Goal: Task Accomplishment & Management: Manage account settings

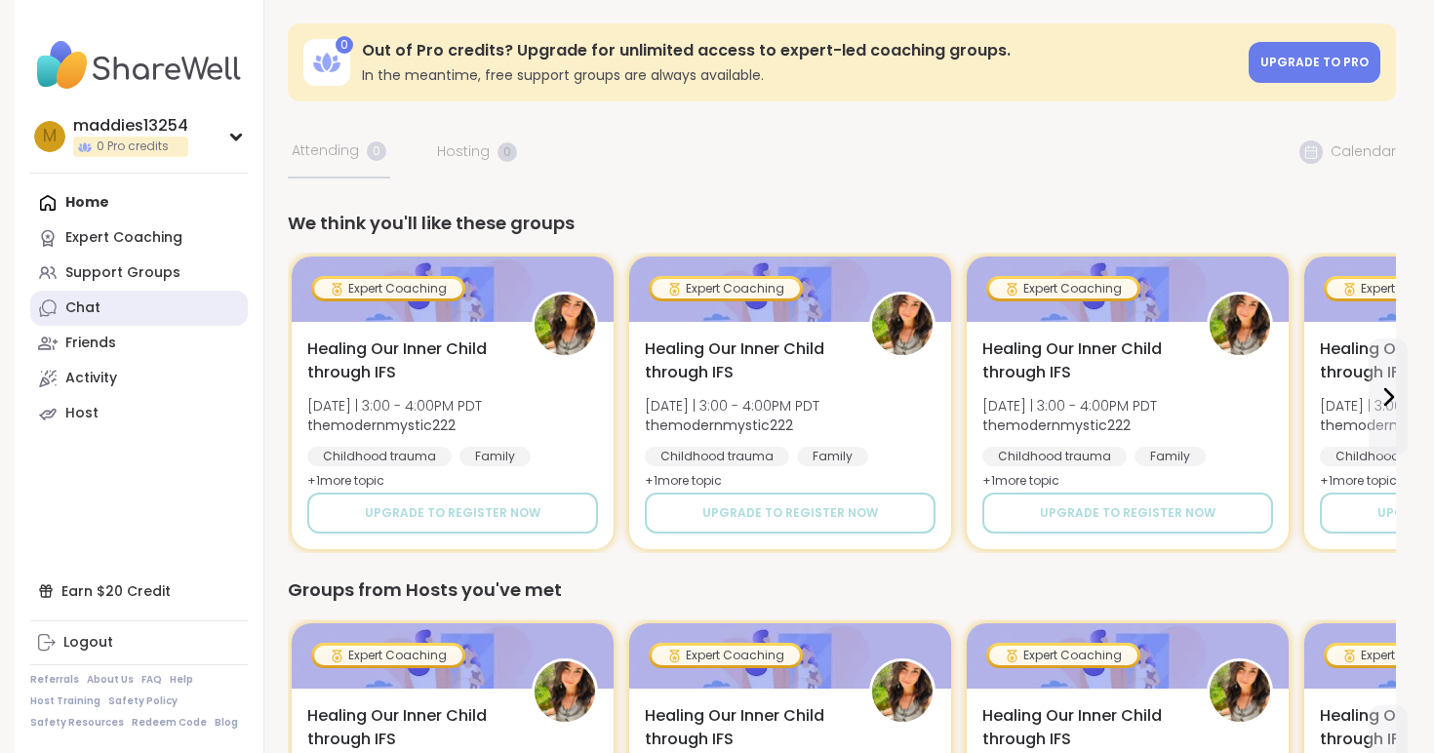
click at [155, 304] on link "Chat" at bounding box center [138, 308] width 217 height 35
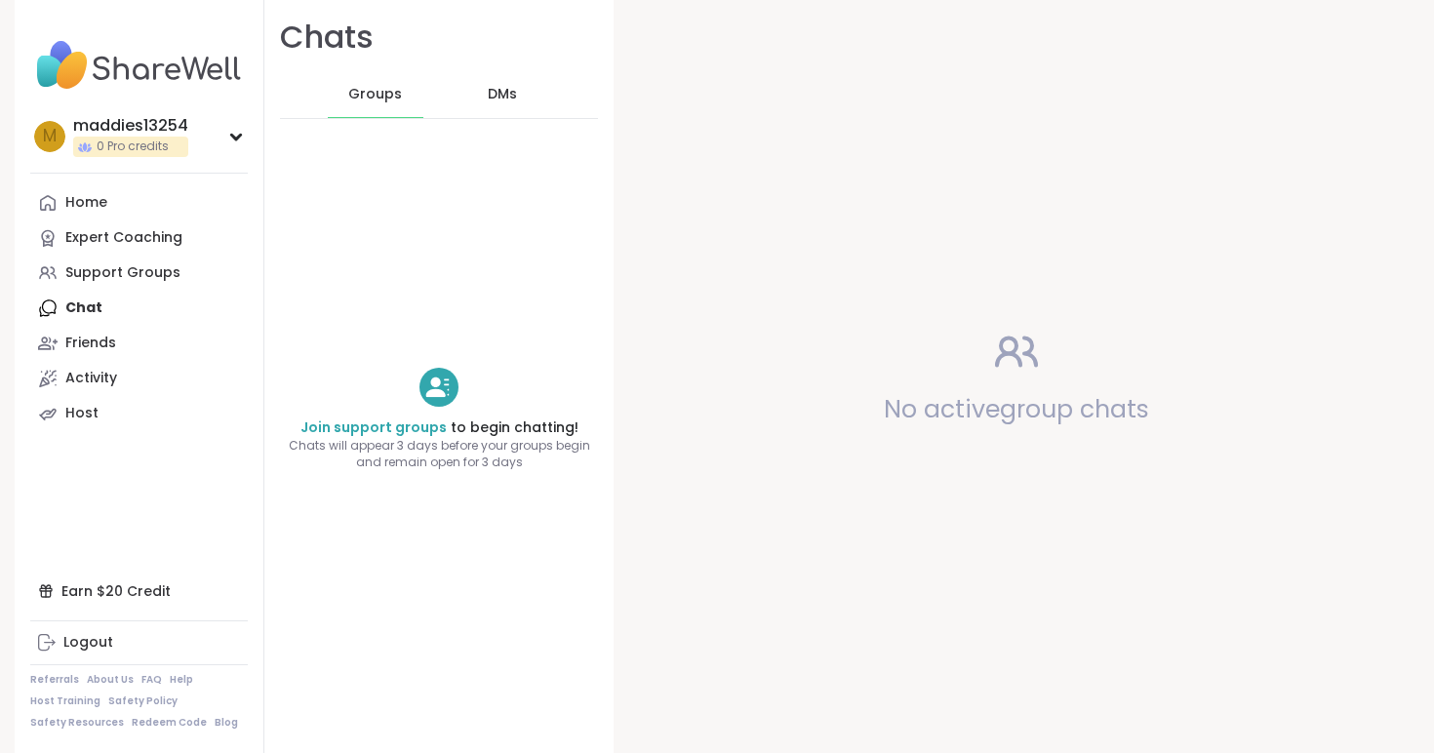
click at [485, 91] on div "DMs" at bounding box center [503, 94] width 96 height 47
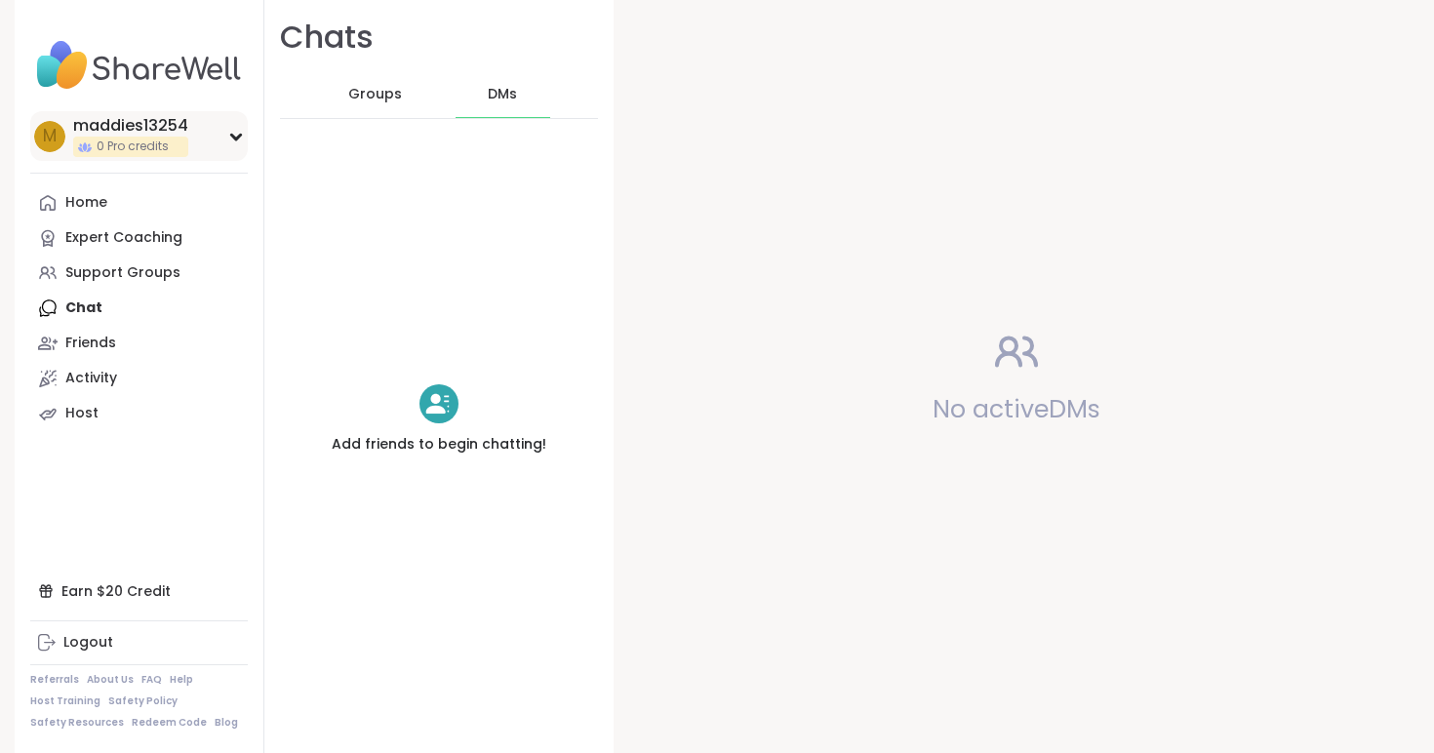
click at [170, 135] on div "maddies13254" at bounding box center [130, 125] width 115 height 21
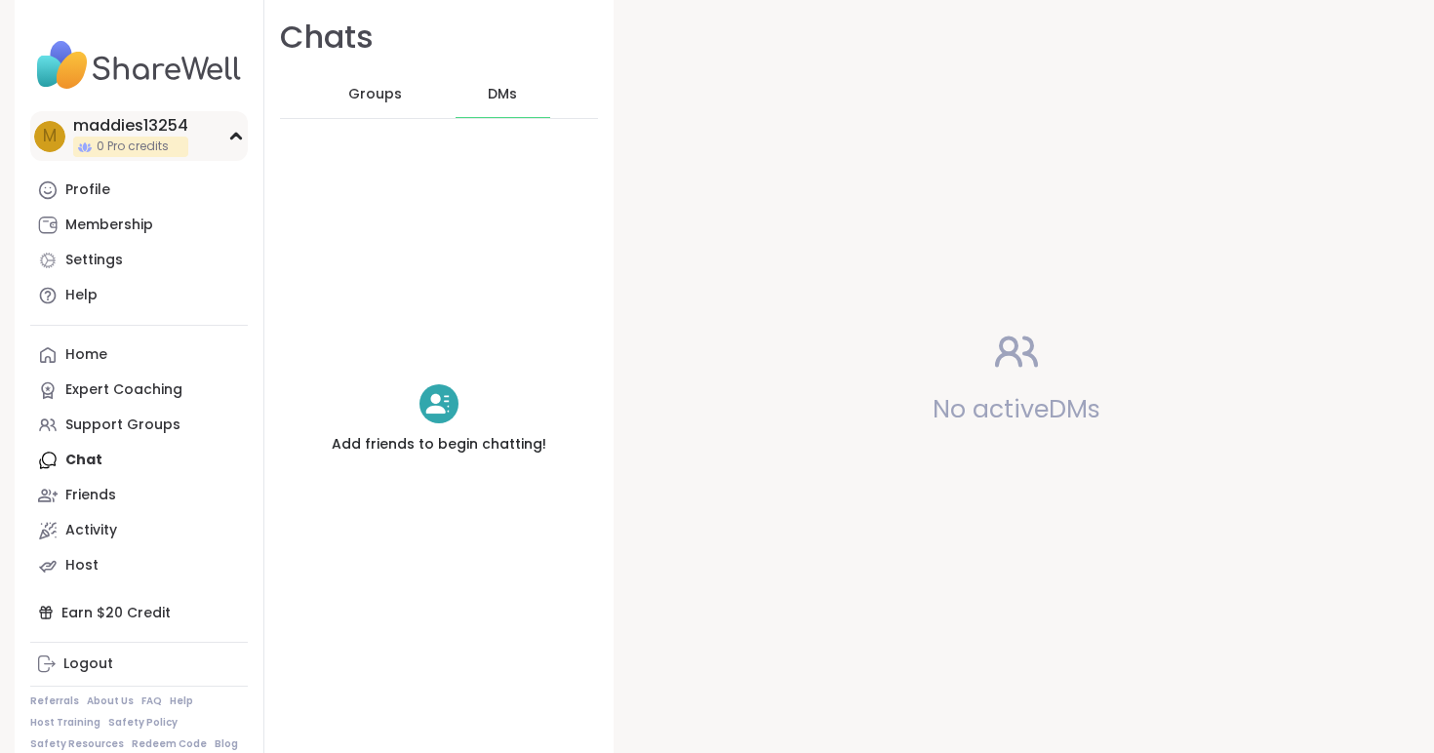
click at [236, 135] on icon at bounding box center [235, 136] width 9 height 5
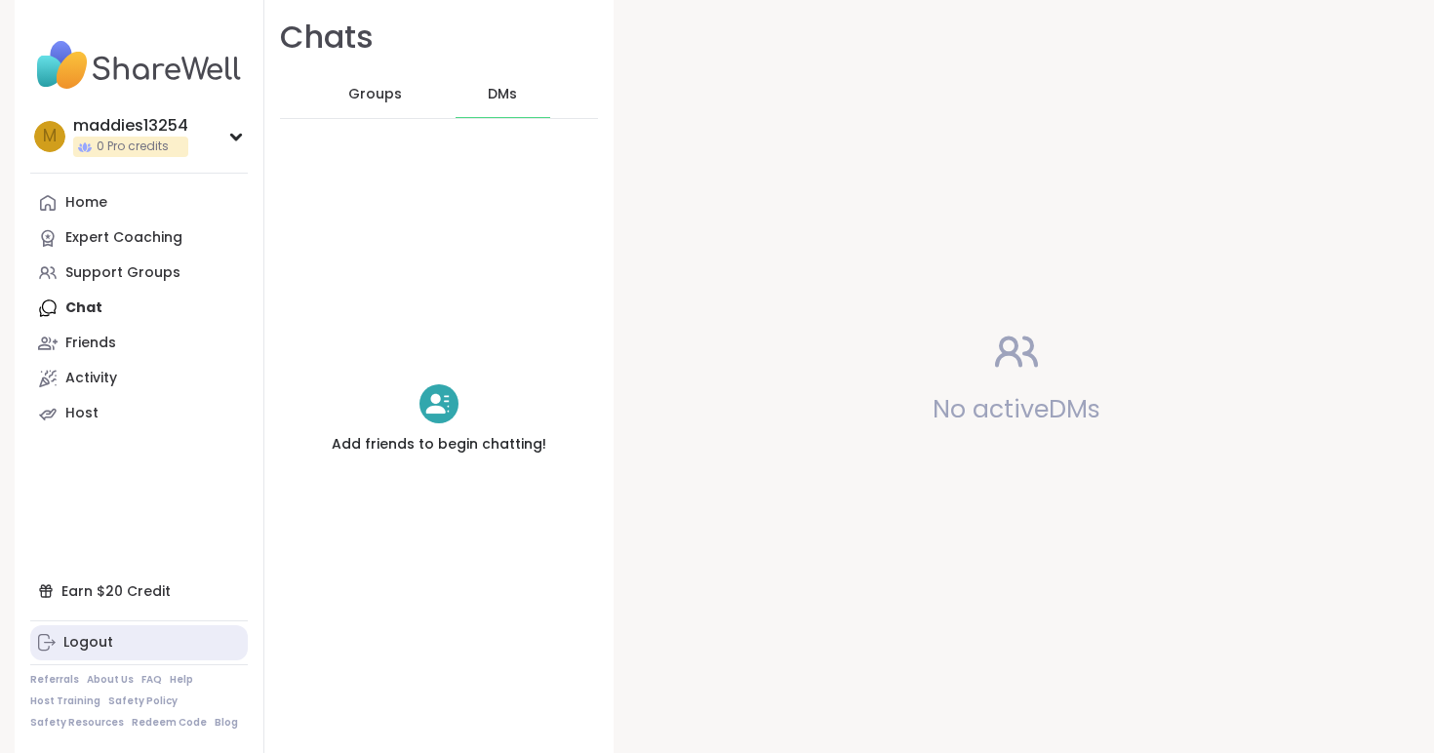
click at [95, 646] on div "Logout" at bounding box center [88, 643] width 50 height 20
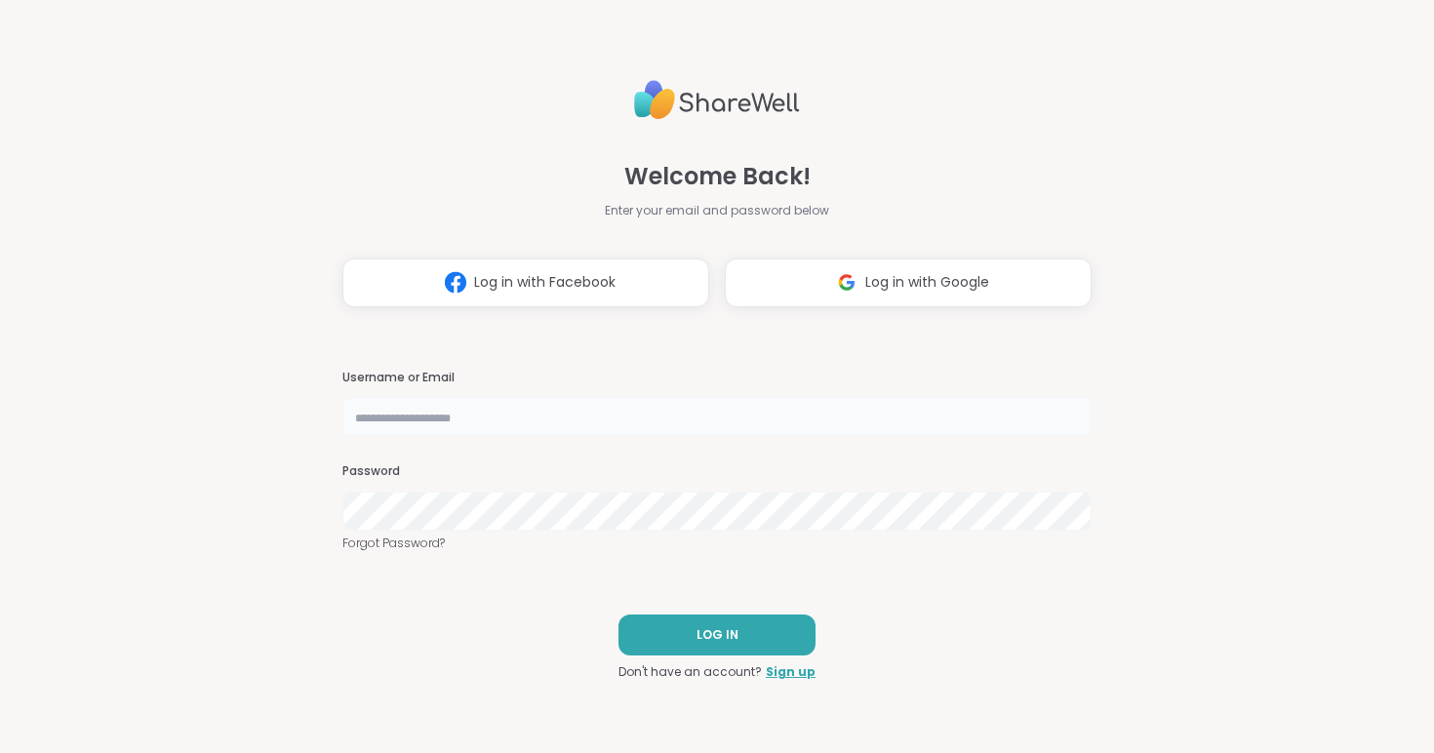
click at [391, 426] on input "text" at bounding box center [716, 416] width 749 height 39
type input "**********"
